Goal: Information Seeking & Learning: Learn about a topic

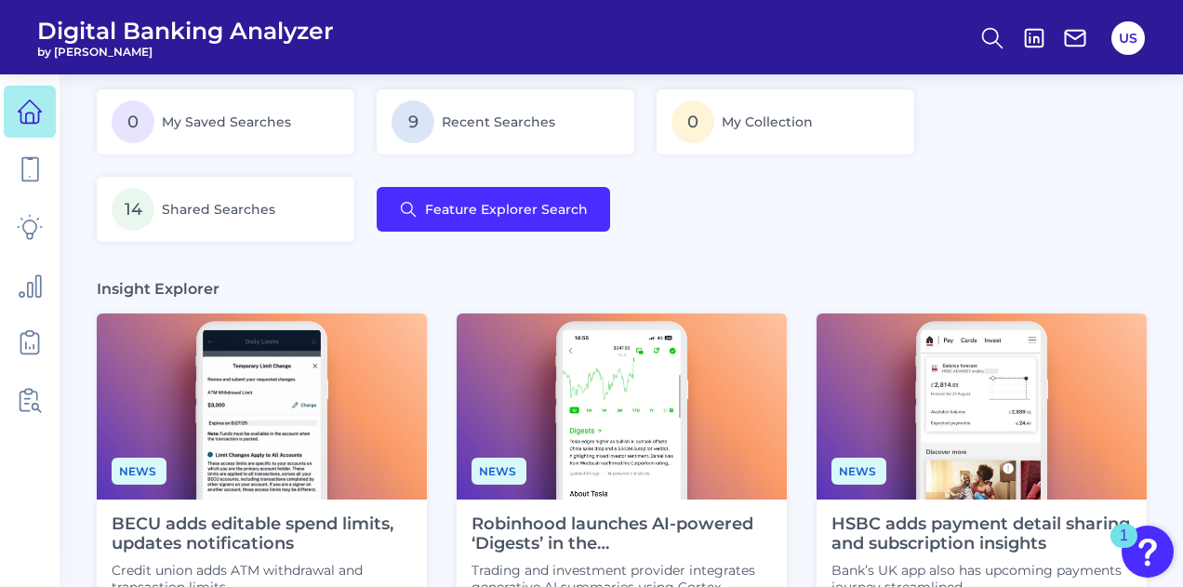
scroll to position [355, 0]
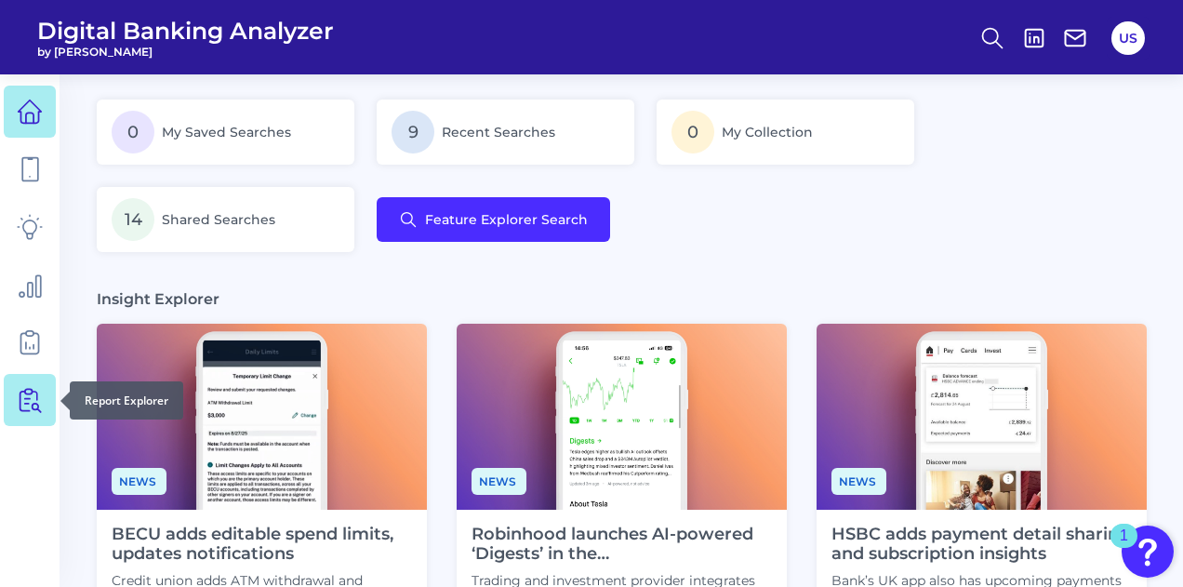
click at [32, 405] on icon at bounding box center [33, 400] width 16 height 23
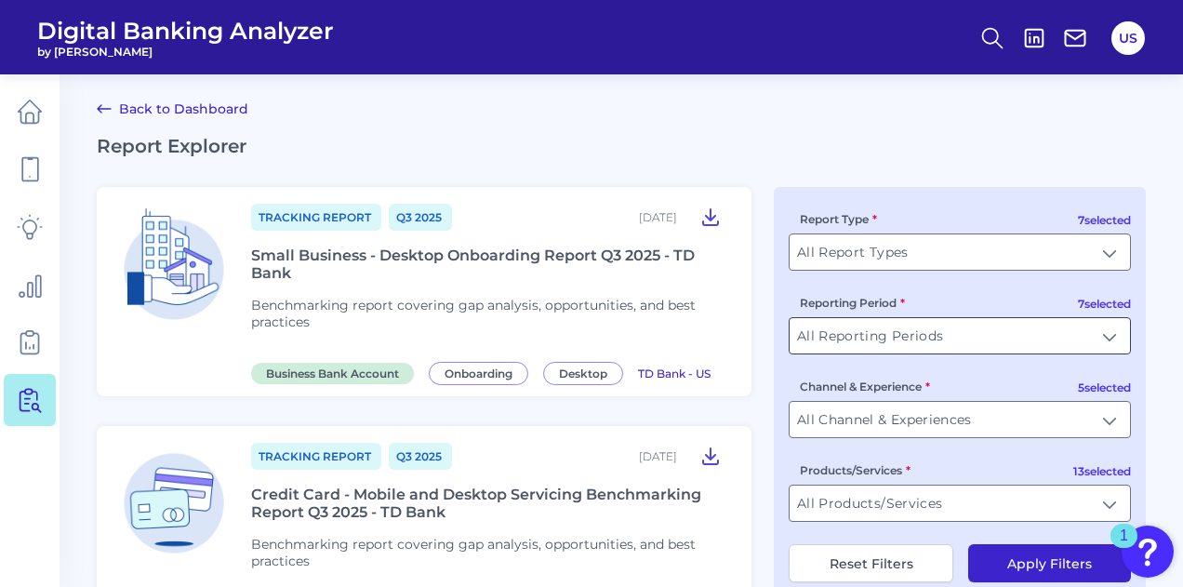
click at [947, 345] on input "All Reporting Periods" at bounding box center [960, 335] width 340 height 35
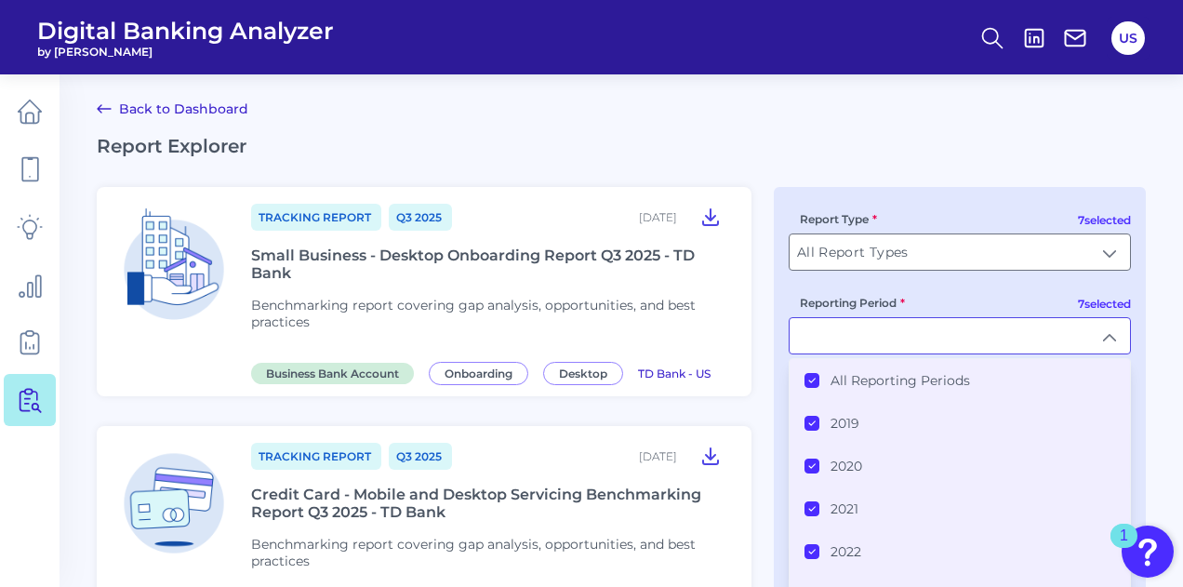
click at [813, 380] on icon at bounding box center [812, 381] width 6 height 4
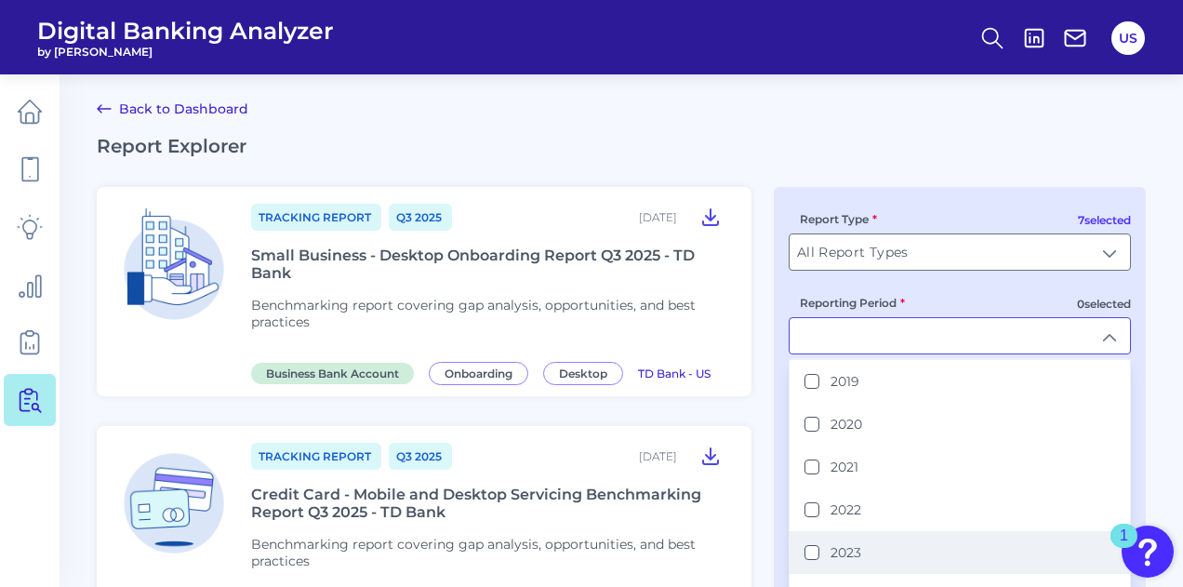
scroll to position [94, 0]
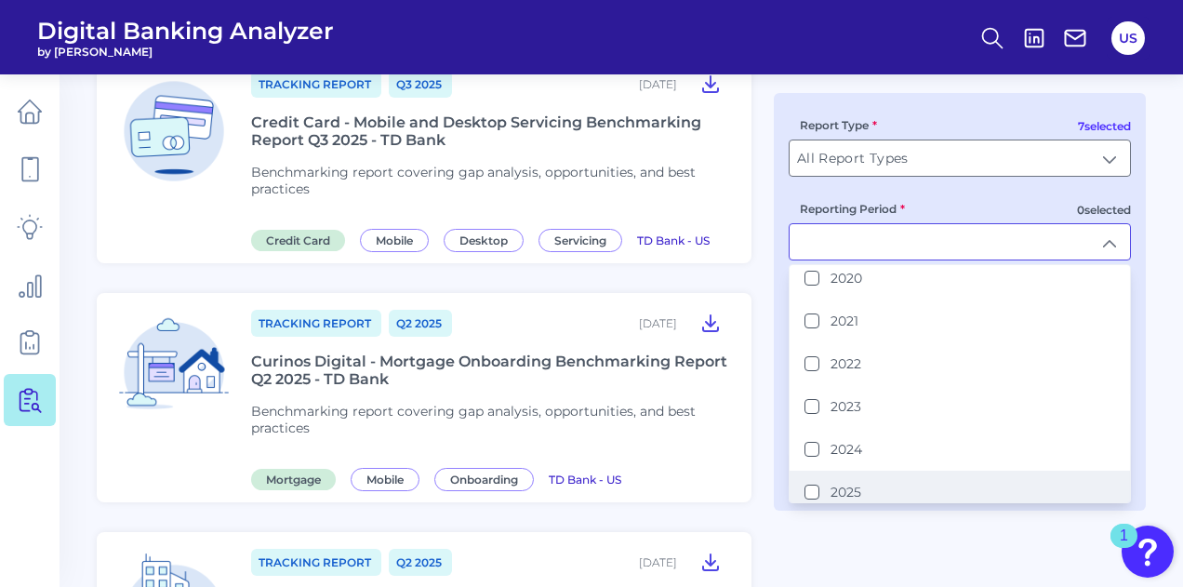
click at [817, 485] on button "2025" at bounding box center [811, 492] width 15 height 15
type input "2025"
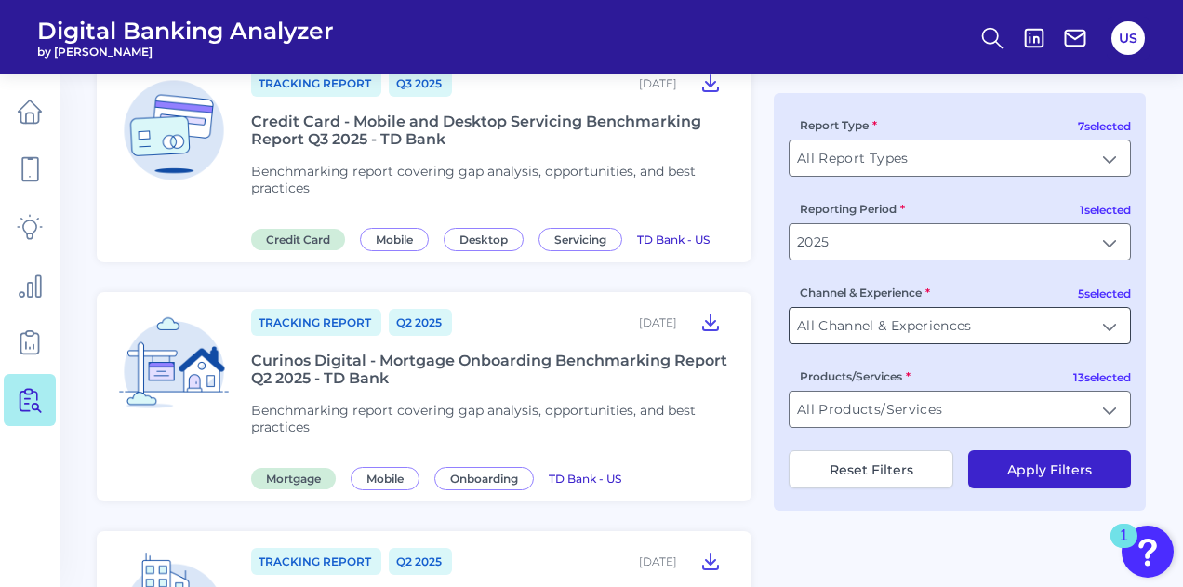
click at [921, 332] on input "All Channel & Experiences" at bounding box center [960, 325] width 340 height 35
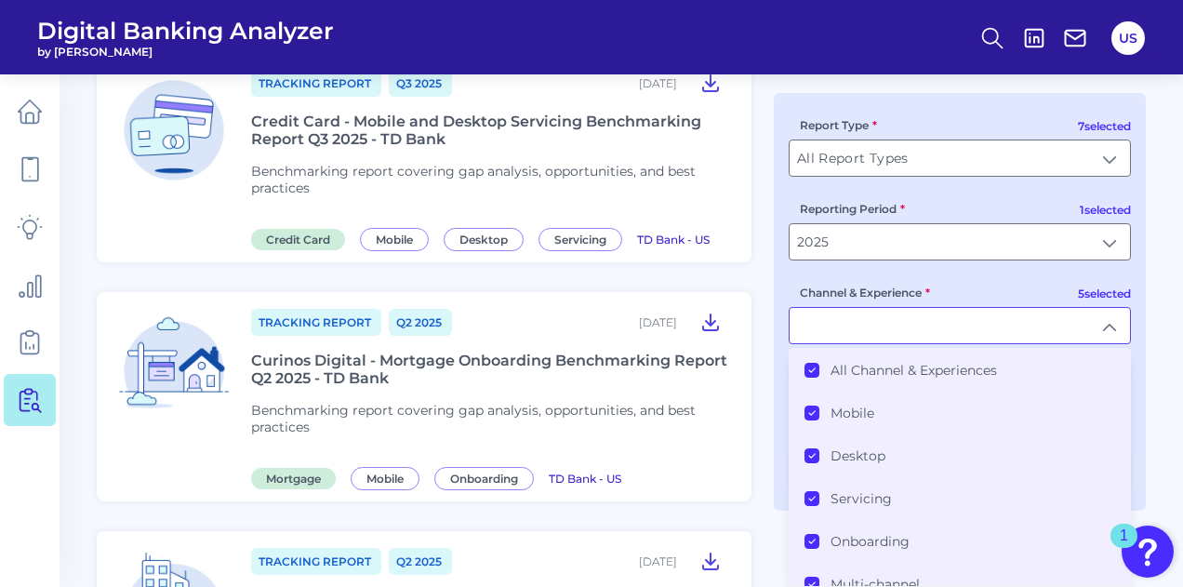
click at [909, 366] on label "All Channel & Experiences" at bounding box center [914, 370] width 166 height 17
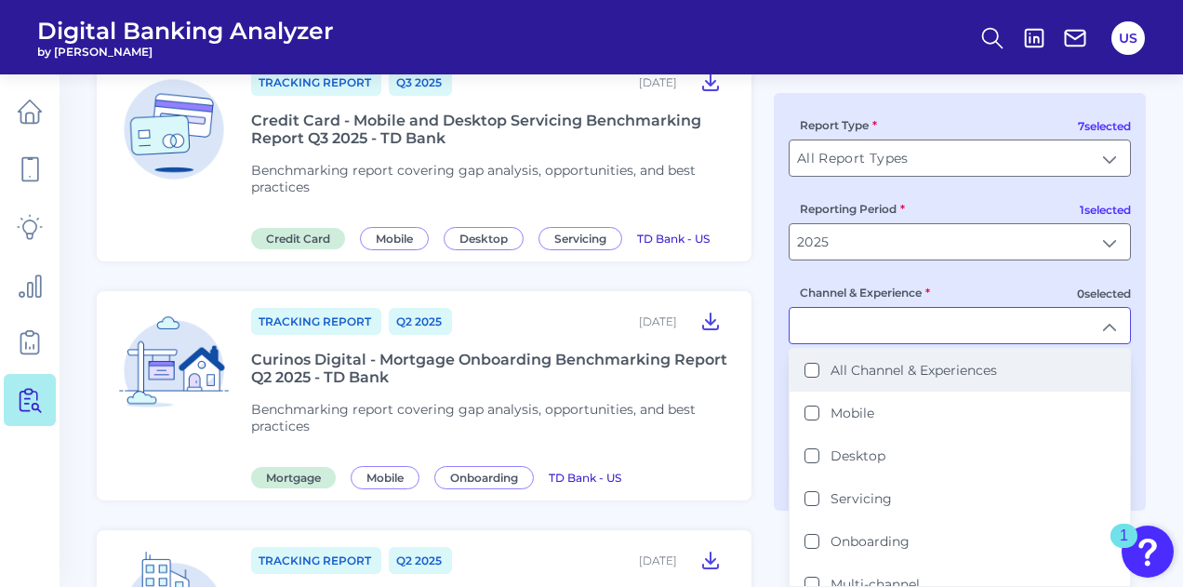
click at [914, 378] on label "All Channel & Experiences" at bounding box center [914, 370] width 166 height 17
type input "All Channel & Experiences"
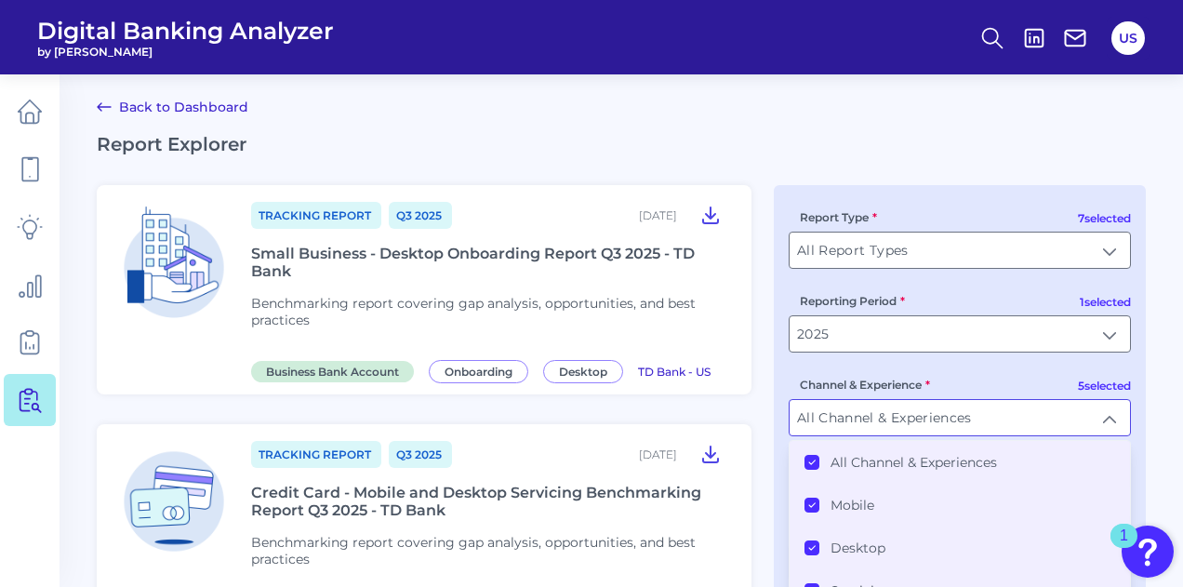
scroll to position [467, 0]
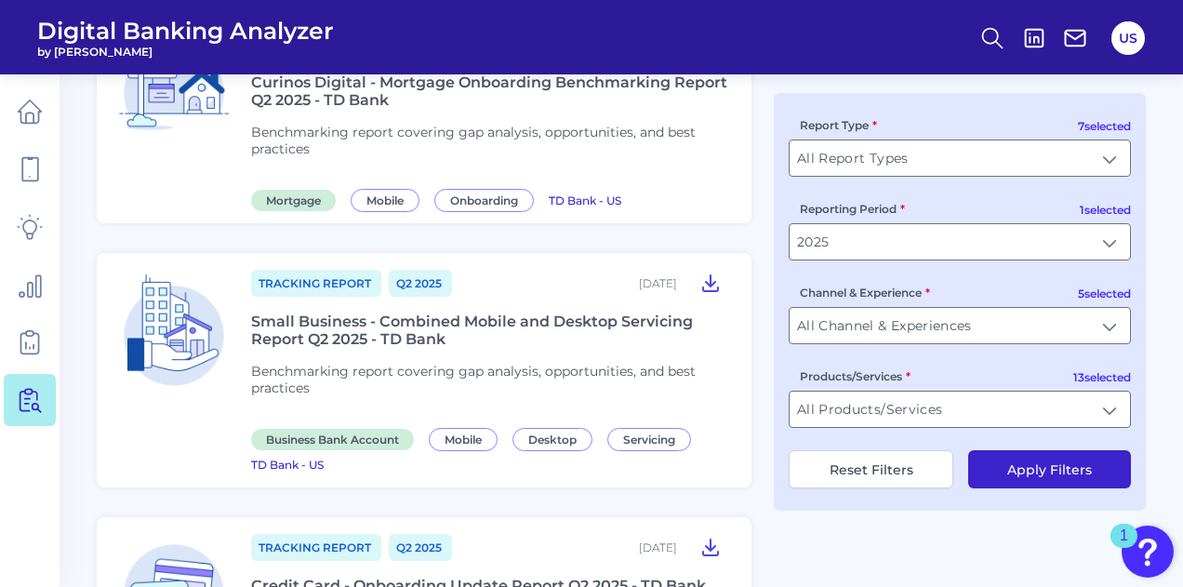
scroll to position [653, 0]
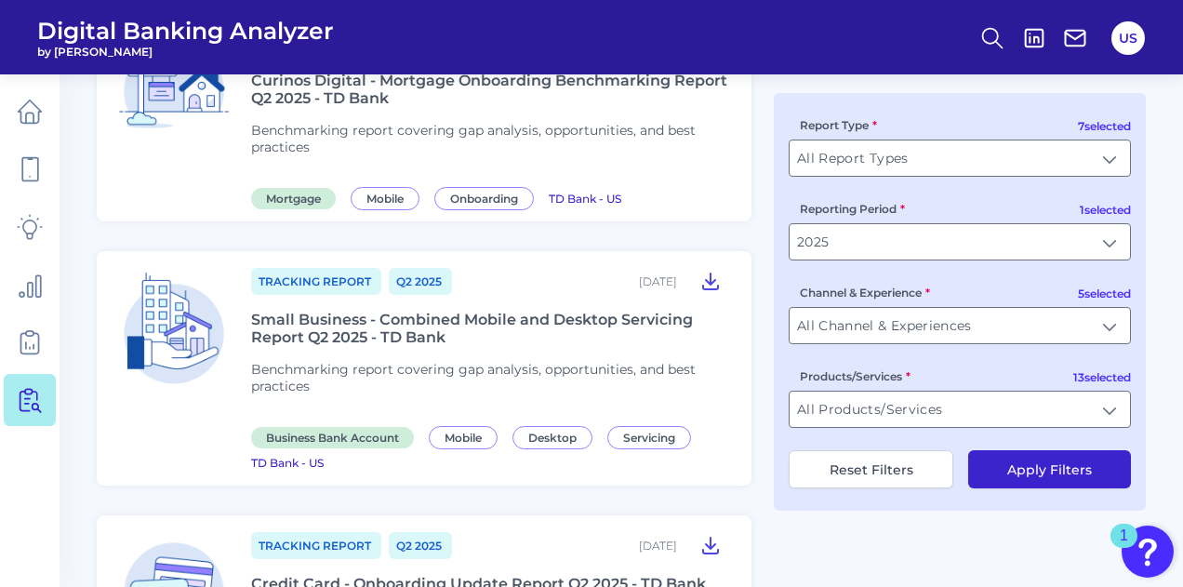
click at [1047, 475] on button "Apply Filters" at bounding box center [1049, 469] width 163 height 38
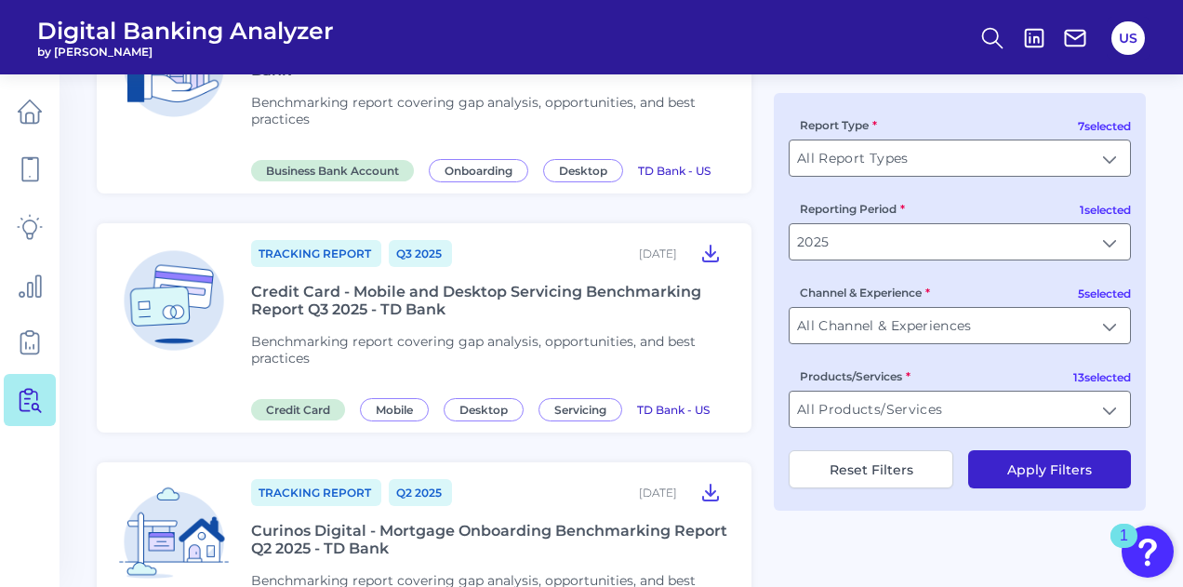
scroll to position [186, 0]
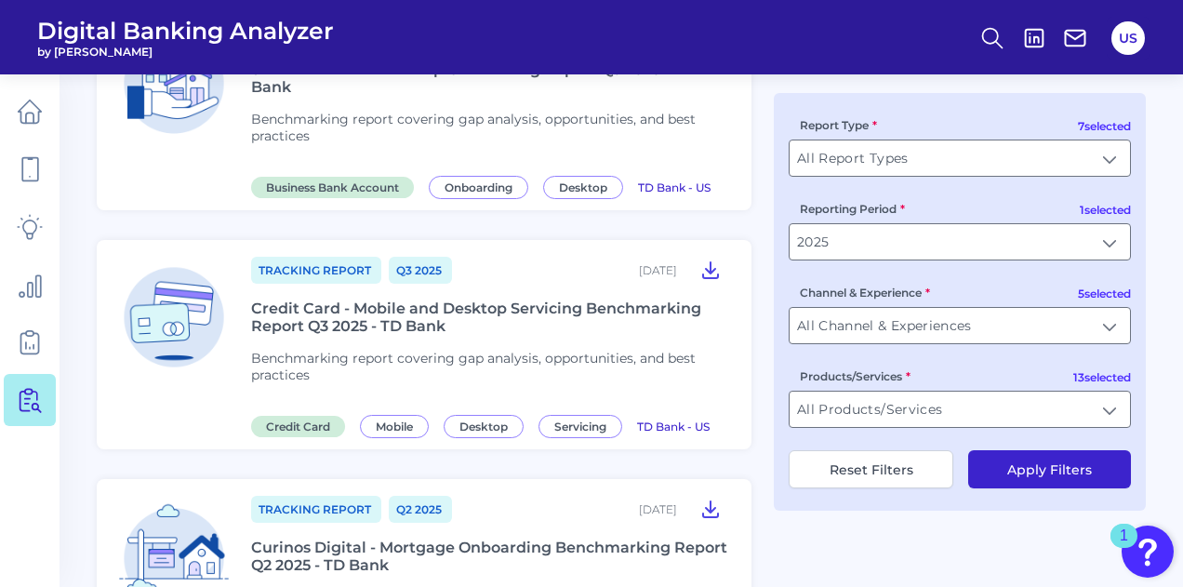
click at [333, 318] on div "Credit Card - Mobile and Desktop Servicing Benchmarking Report Q3 2025 - TD Bank" at bounding box center [490, 316] width 478 height 35
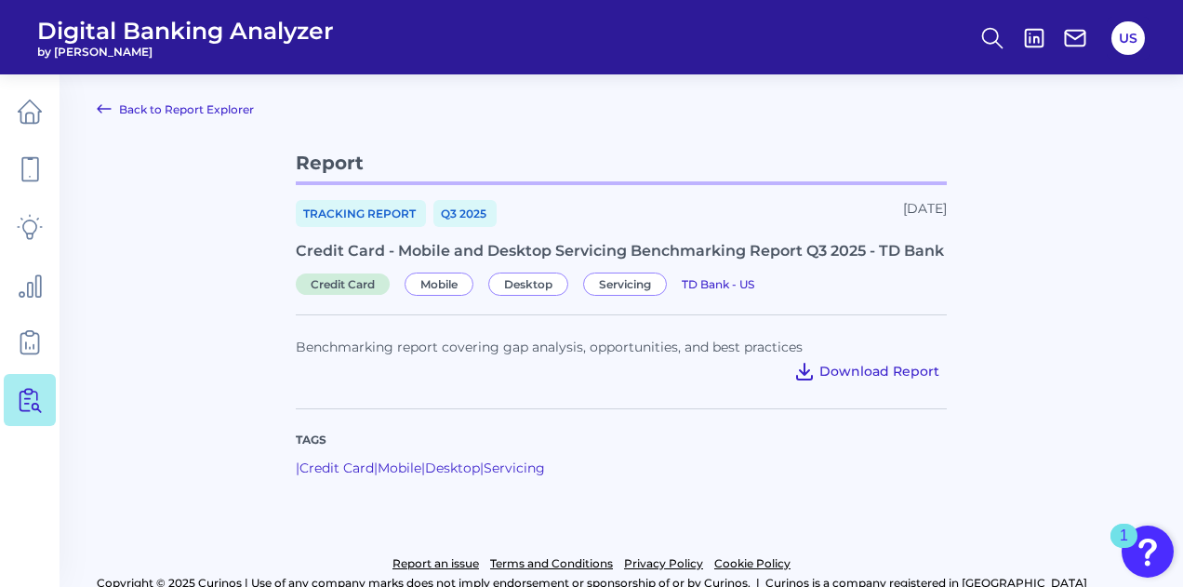
click at [855, 375] on span "Download Report" at bounding box center [879, 371] width 120 height 17
click at [129, 107] on link "Back to Report Explorer" at bounding box center [175, 109] width 157 height 22
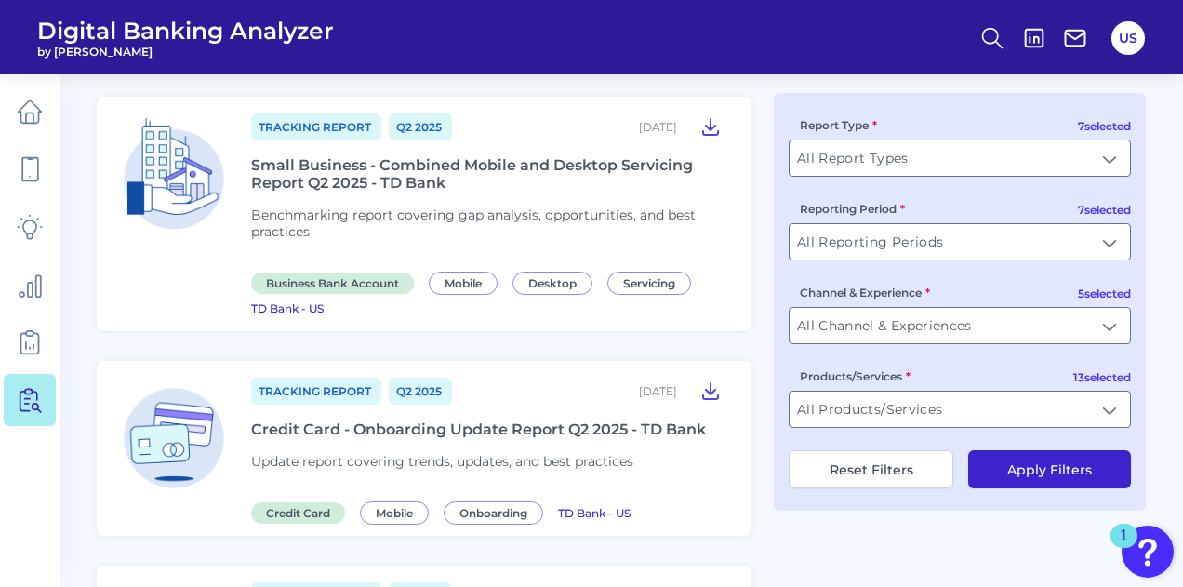
scroll to position [837, 0]
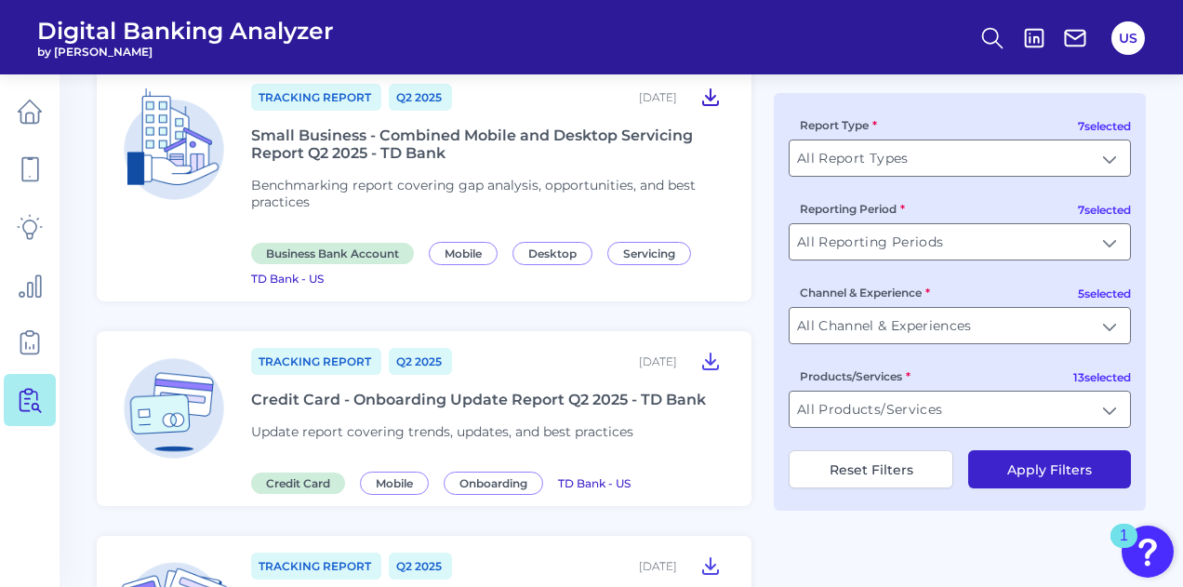
click at [710, 96] on icon at bounding box center [710, 97] width 15 height 16
click at [712, 360] on icon at bounding box center [710, 361] width 22 height 22
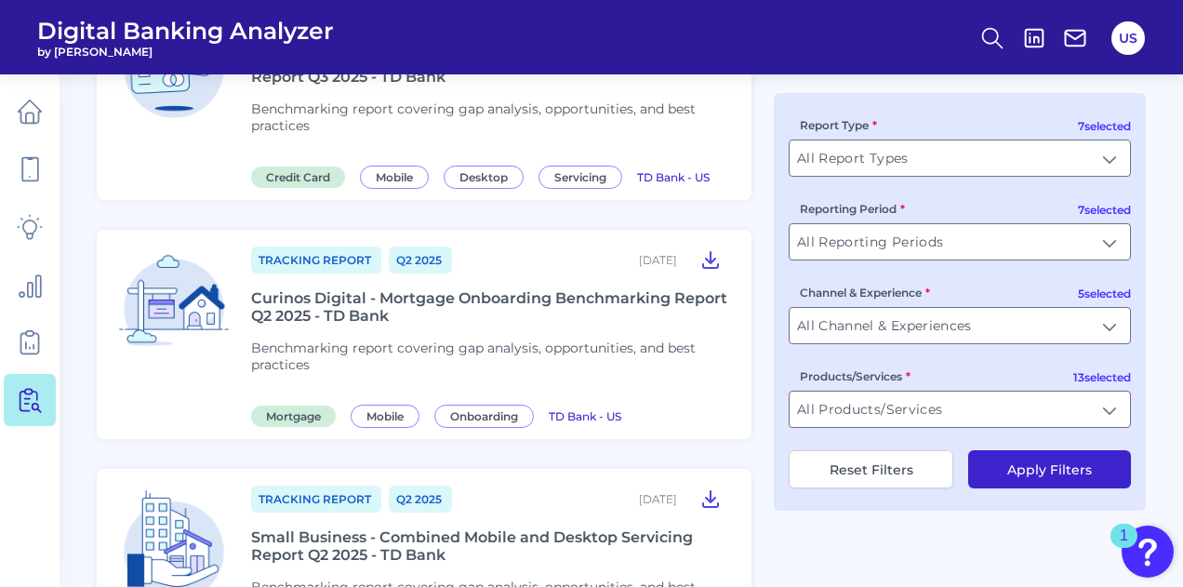
scroll to position [465, 0]
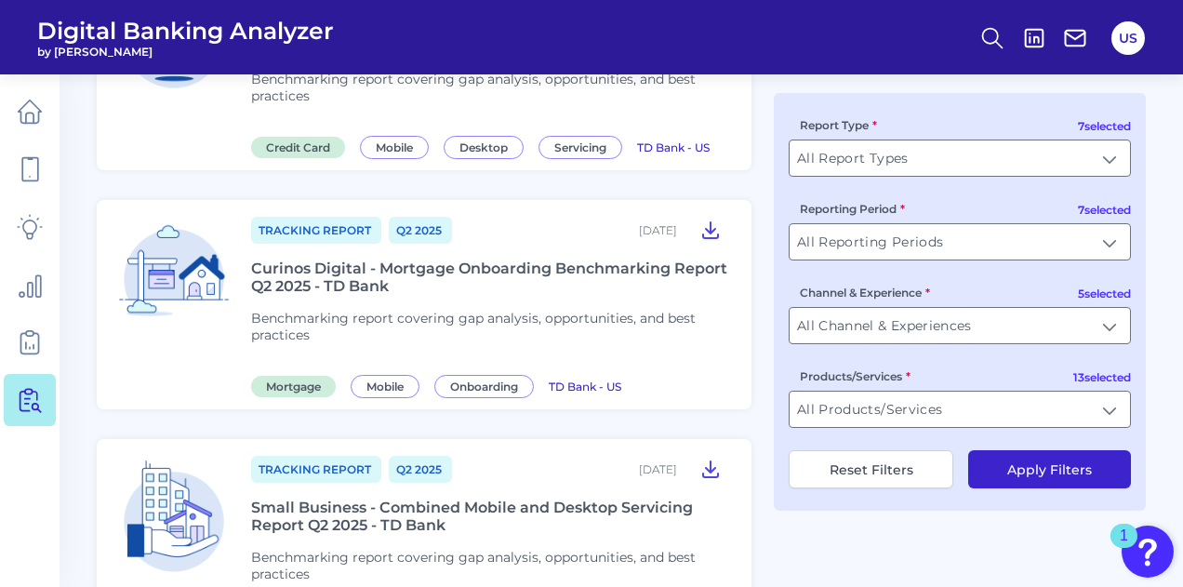
click at [774, 258] on div "7 selected Report Type All Report Types All Report Types 7 selected Reporting P…" at bounding box center [960, 302] width 372 height 418
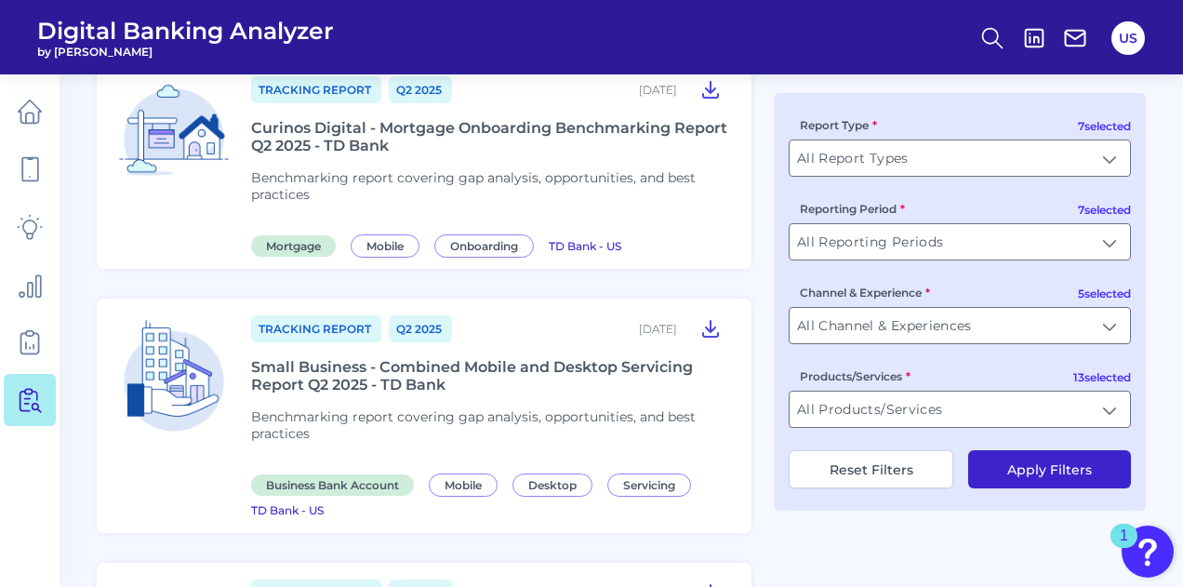
scroll to position [605, 0]
click at [781, 410] on div "7 selected Report Type All Report Types All Report Types 7 selected Reporting P…" at bounding box center [960, 302] width 372 height 418
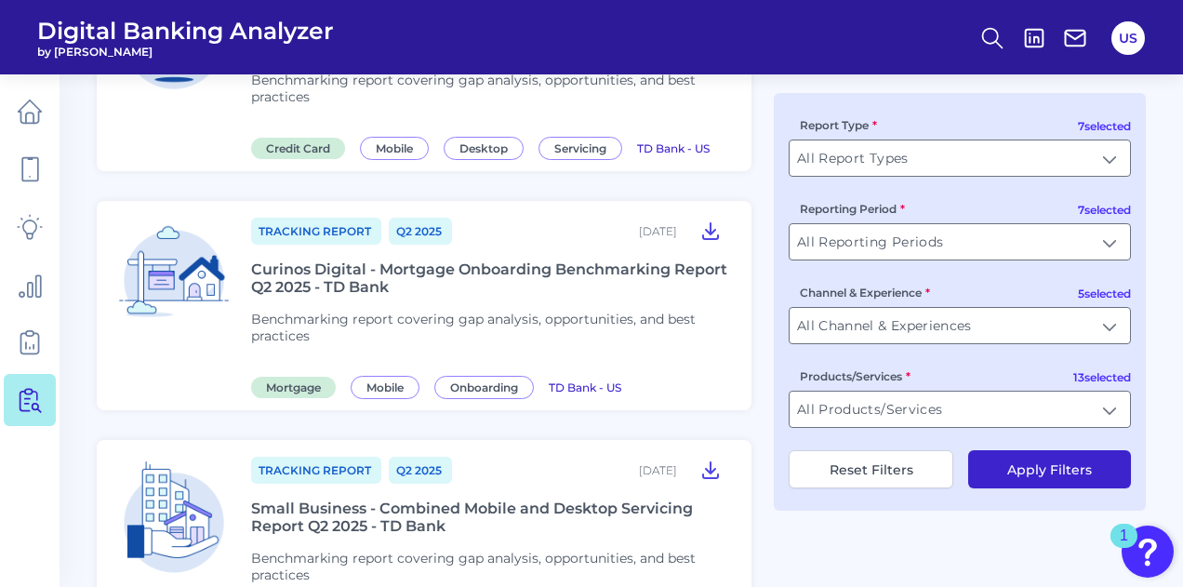
scroll to position [460, 0]
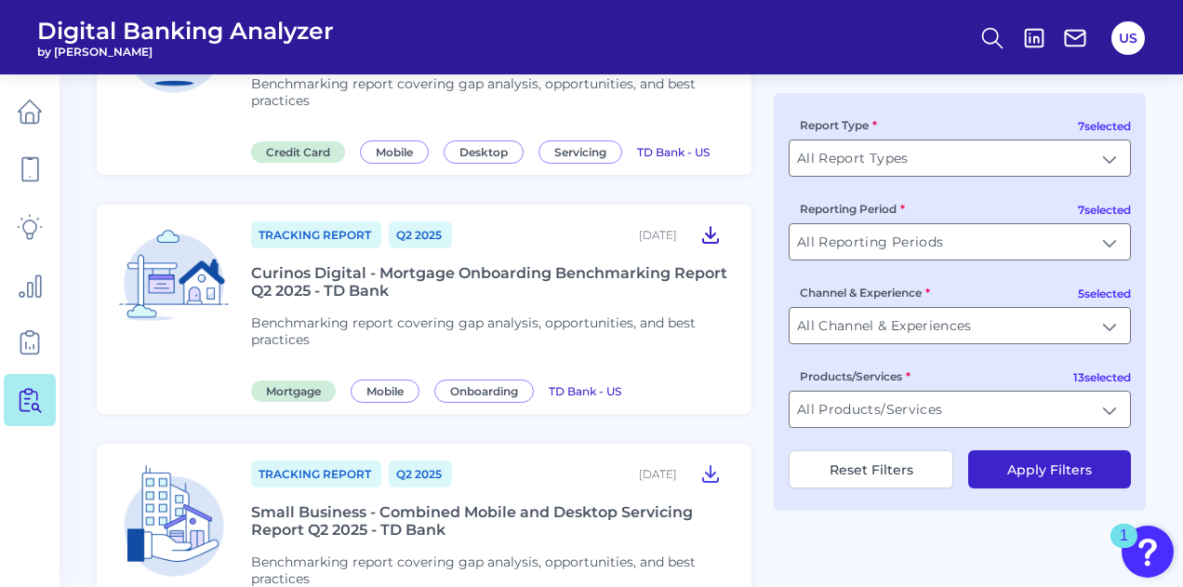
click at [714, 233] on icon at bounding box center [710, 234] width 22 height 22
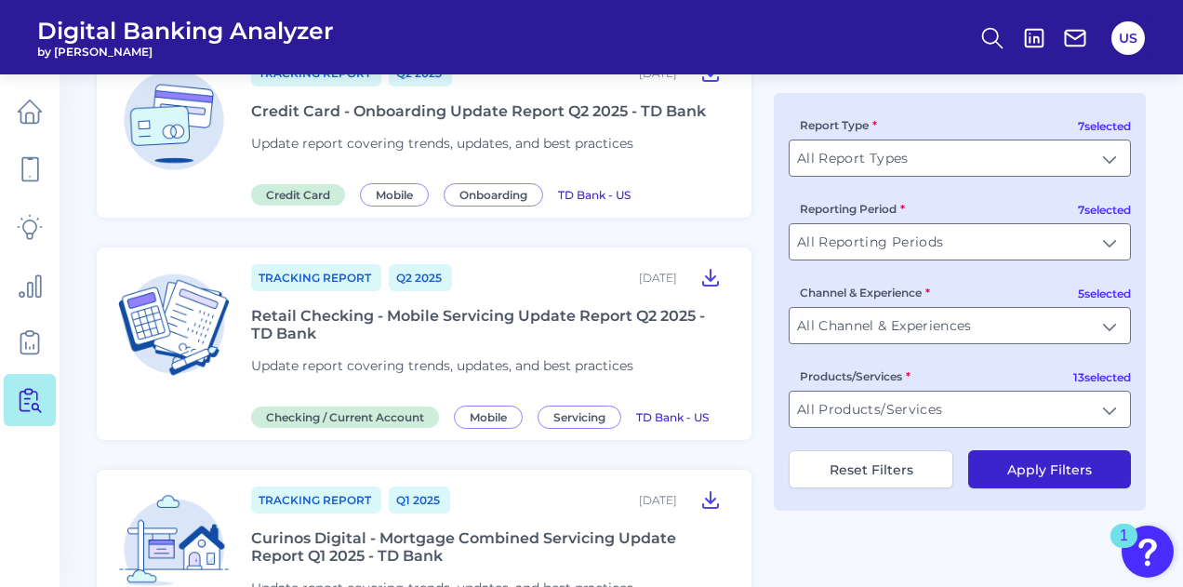
scroll to position [1126, 0]
click at [716, 269] on icon at bounding box center [710, 276] width 22 height 22
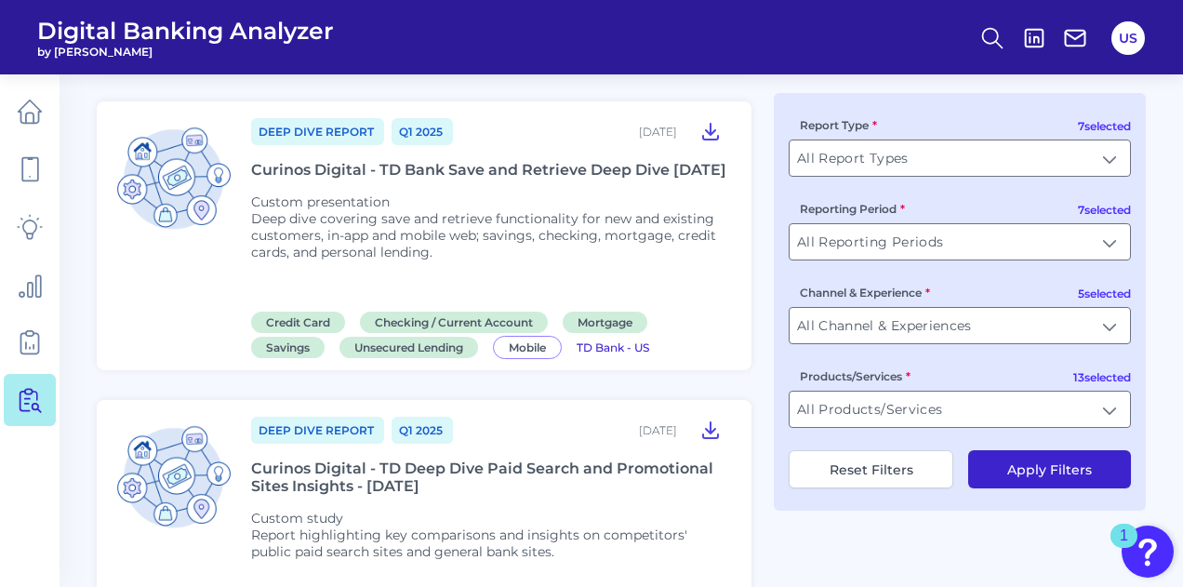
scroll to position [1736, 0]
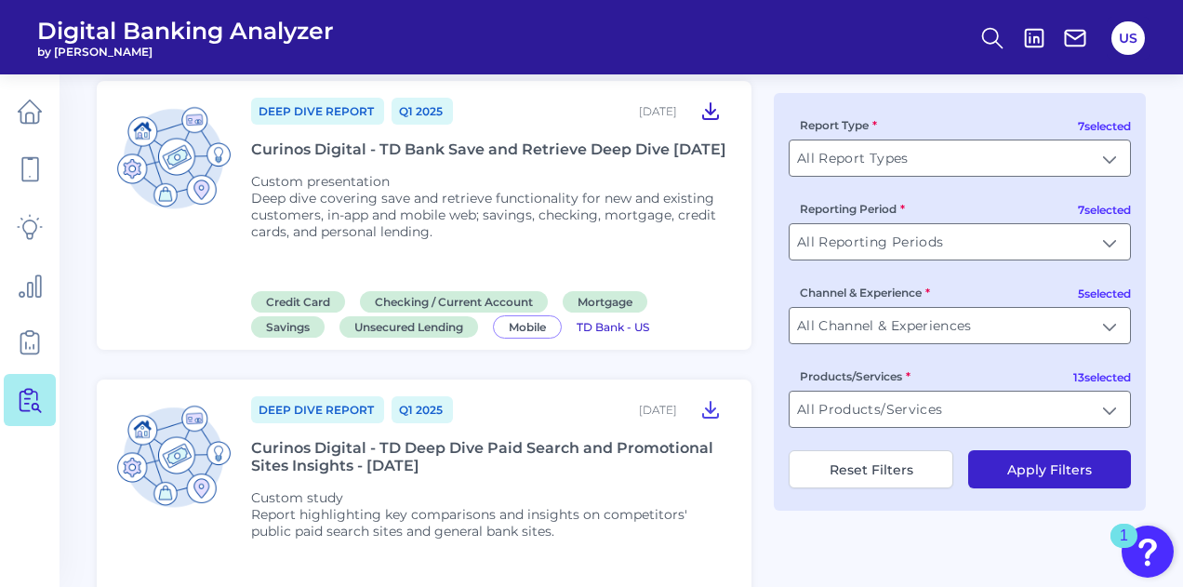
click at [705, 109] on icon at bounding box center [710, 111] width 22 height 22
